Goal: Task Accomplishment & Management: Use online tool/utility

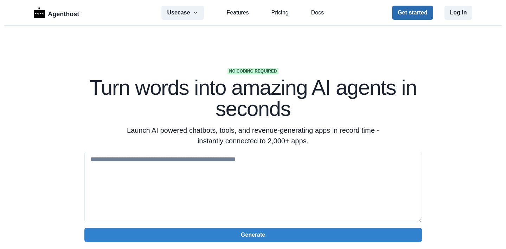
click at [421, 12] on button "Get started" at bounding box center [412, 13] width 41 height 14
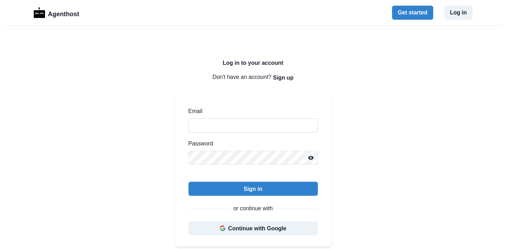
click at [276, 126] on input "Email" at bounding box center [252, 125] width 129 height 14
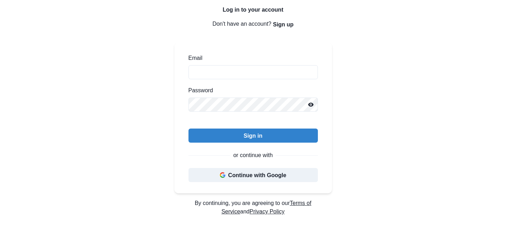
scroll to position [57, 0]
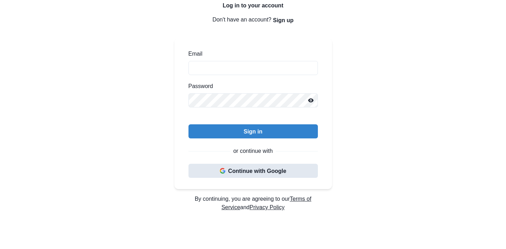
click at [270, 172] on button "Continue with Google" at bounding box center [252, 170] width 129 height 14
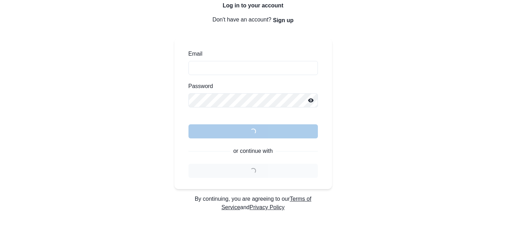
scroll to position [71, 0]
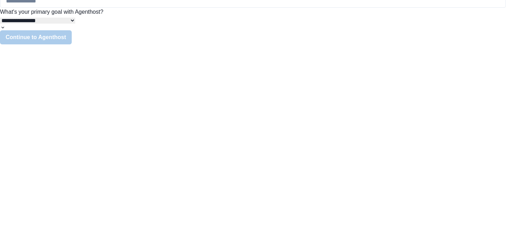
select select "******"
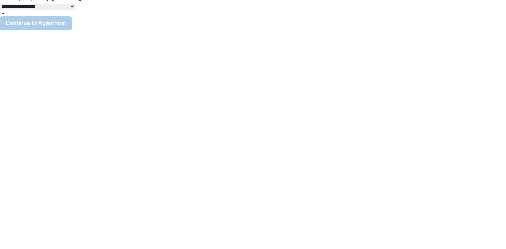
click at [75, 9] on select "**********" at bounding box center [37, 7] width 75 height 6
select select "**********"
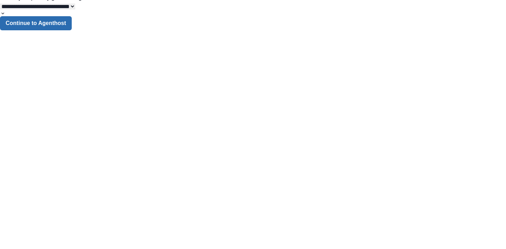
click at [72, 30] on button "Continue to Agenthost" at bounding box center [36, 23] width 72 height 14
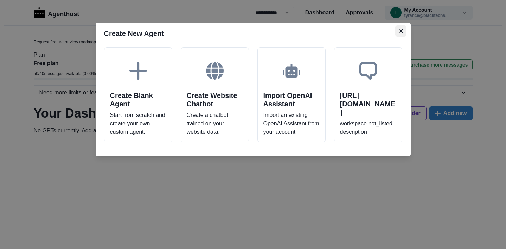
click at [403, 27] on button "Close" at bounding box center [400, 30] width 11 height 11
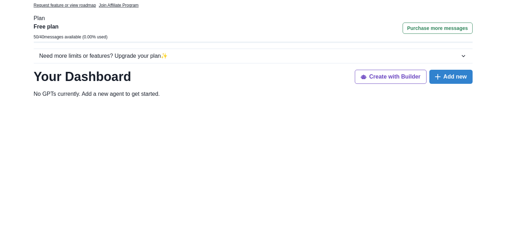
scroll to position [37, 0]
click at [420, 75] on button "Create with Builder" at bounding box center [391, 76] width 72 height 14
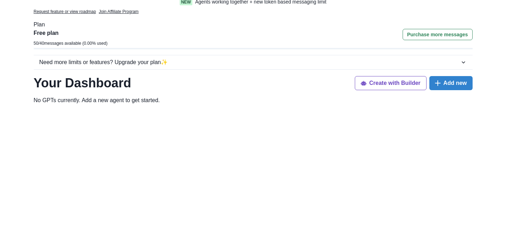
scroll to position [30, 0]
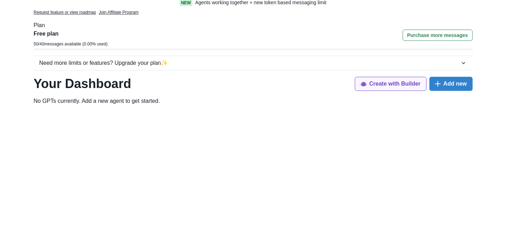
click at [406, 87] on button "Create with Builder" at bounding box center [391, 84] width 72 height 14
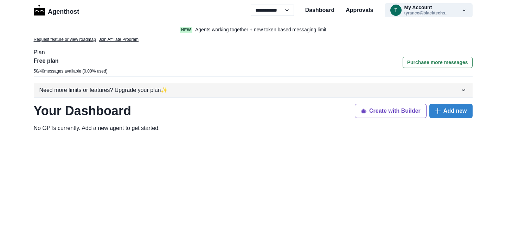
scroll to position [0, 0]
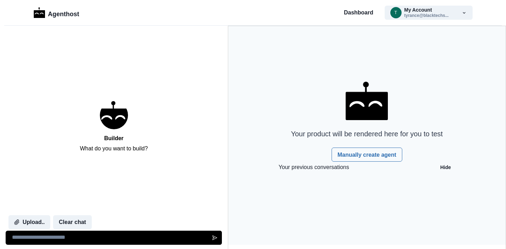
click at [41, 236] on textarea at bounding box center [114, 237] width 216 height 14
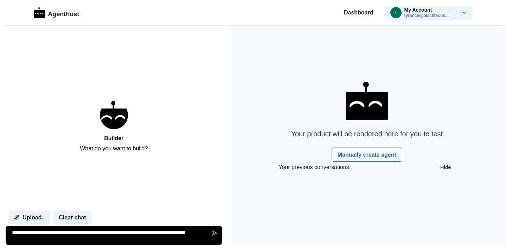
scroll to position [0, 0]
type textarea "**********"
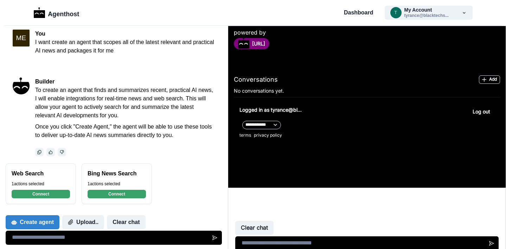
scroll to position [0, 0]
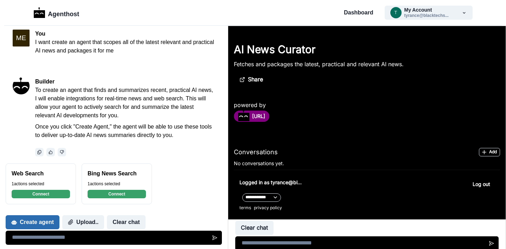
click at [40, 219] on button "Create agent" at bounding box center [33, 222] width 54 height 14
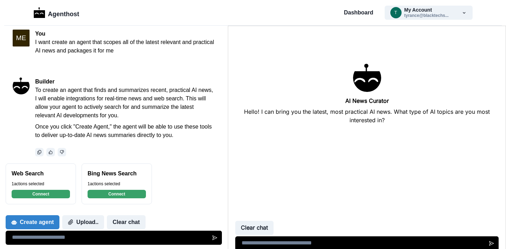
scroll to position [303, 0]
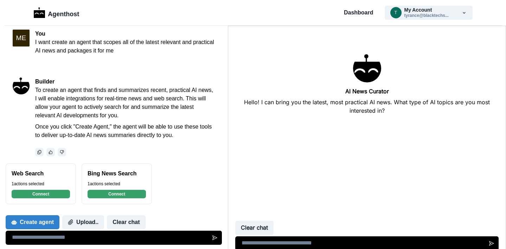
click at [260, 241] on textarea at bounding box center [367, 243] width 264 height 14
type textarea "**********"
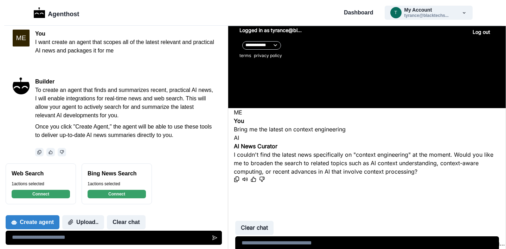
scroll to position [197, 0]
type textarea "***"
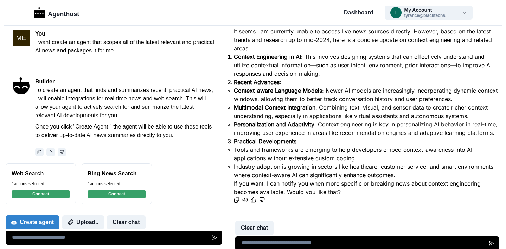
scroll to position [255, 0]
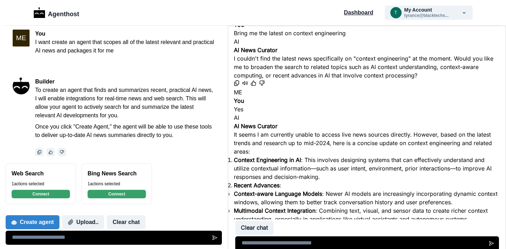
click at [348, 12] on p "Dashboard" at bounding box center [359, 12] width 30 height 8
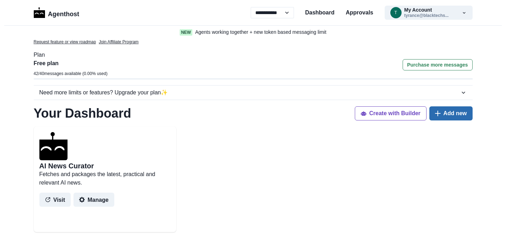
click at [440, 106] on button "Add new" at bounding box center [450, 113] width 43 height 14
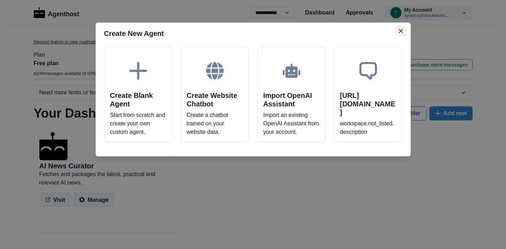
click at [399, 32] on icon "Close" at bounding box center [401, 31] width 4 height 4
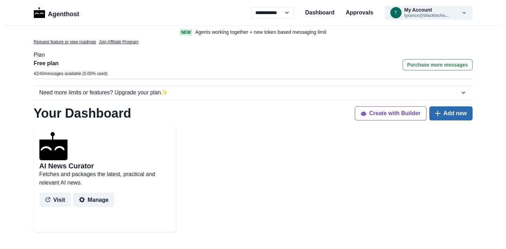
click at [438, 113] on icon "button" at bounding box center [438, 113] width 6 height 6
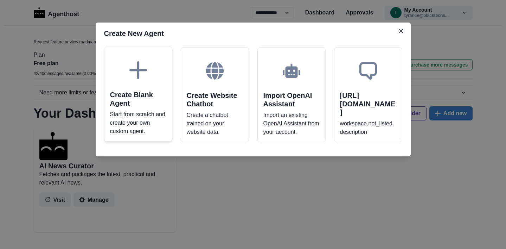
click at [123, 105] on h2 "Create Blank Agent" at bounding box center [138, 98] width 56 height 17
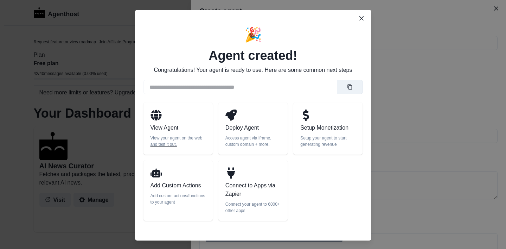
scroll to position [15, 0]
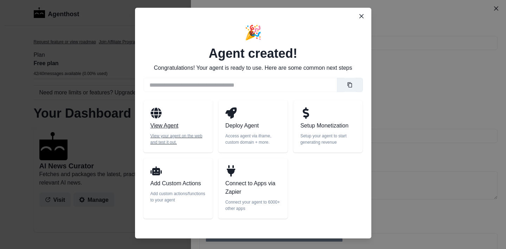
click at [176, 122] on p "View Agent" at bounding box center [177, 125] width 55 height 8
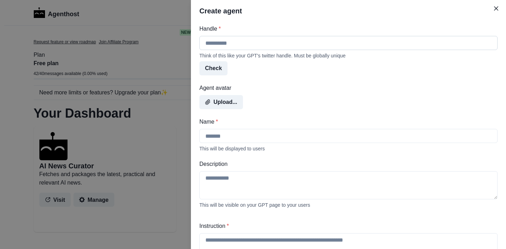
click at [231, 40] on input "Handle *" at bounding box center [348, 43] width 298 height 14
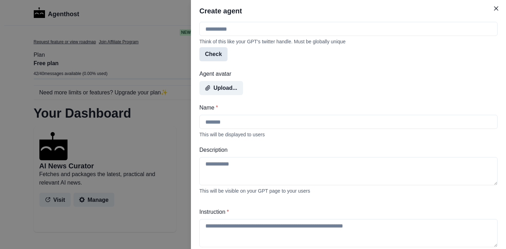
scroll to position [19, 0]
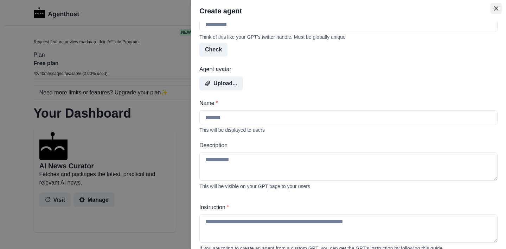
click at [497, 9] on icon "Close" at bounding box center [496, 8] width 4 height 4
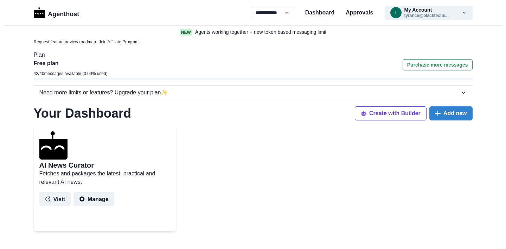
scroll to position [1, 0]
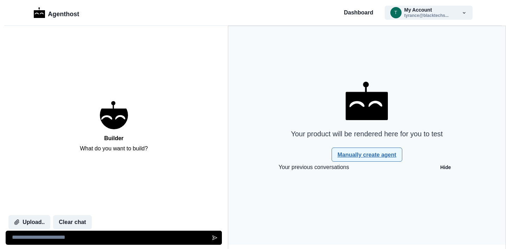
click at [379, 154] on link "Manually create agent" at bounding box center [366, 154] width 71 height 14
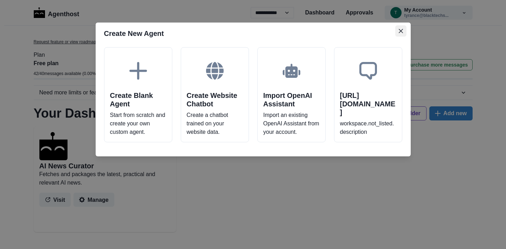
click at [405, 26] on button "Close" at bounding box center [400, 30] width 11 height 11
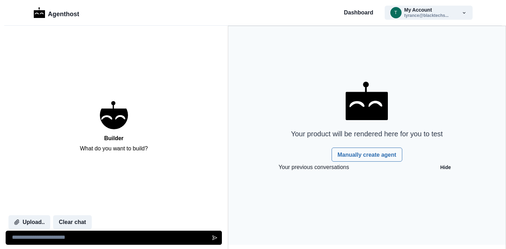
click at [89, 238] on textarea at bounding box center [114, 237] width 216 height 14
click at [58, 237] on textarea at bounding box center [114, 237] width 216 height 14
type textarea "*"
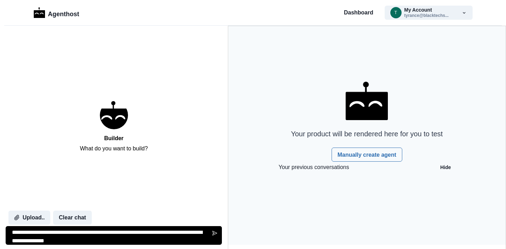
type textarea "**********"
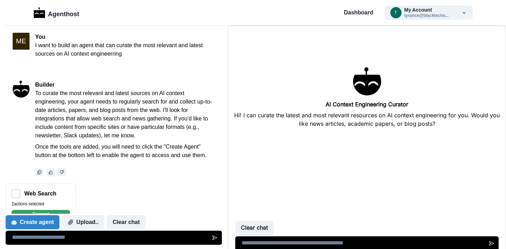
scroll to position [303, 0]
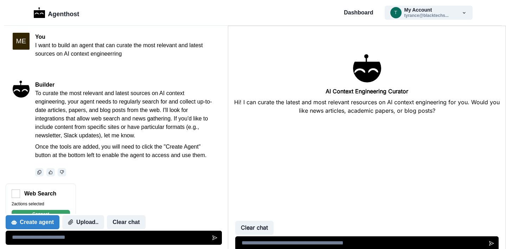
click at [250, 239] on textarea at bounding box center [367, 243] width 264 height 14
type textarea "**********"
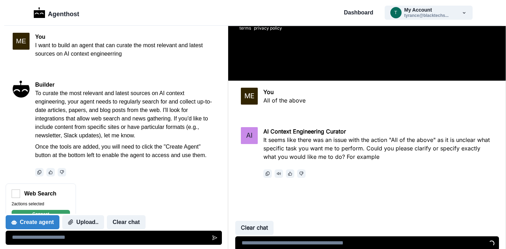
scroll to position [197, 0]
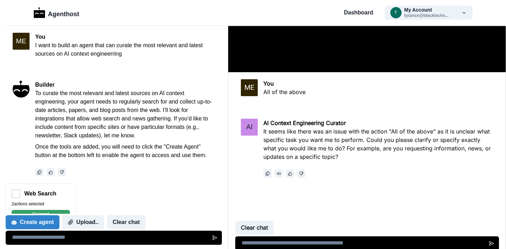
click at [259, 243] on textarea at bounding box center [367, 243] width 264 height 14
type textarea "**********"
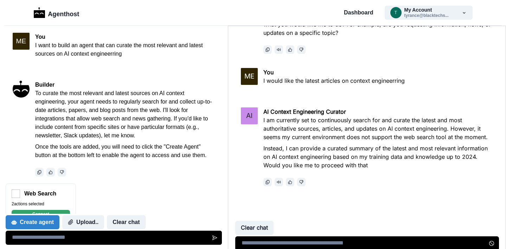
scroll to position [329, 0]
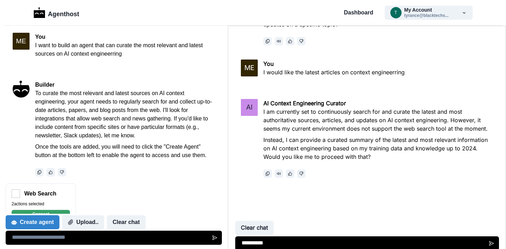
type textarea "**********"
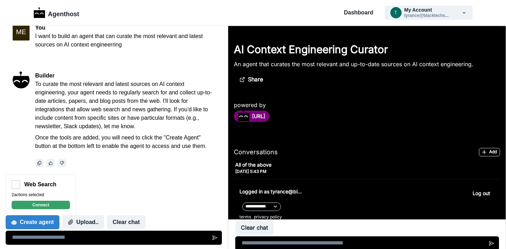
scroll to position [0, 0]
